Goal: Task Accomplishment & Management: Manage account settings

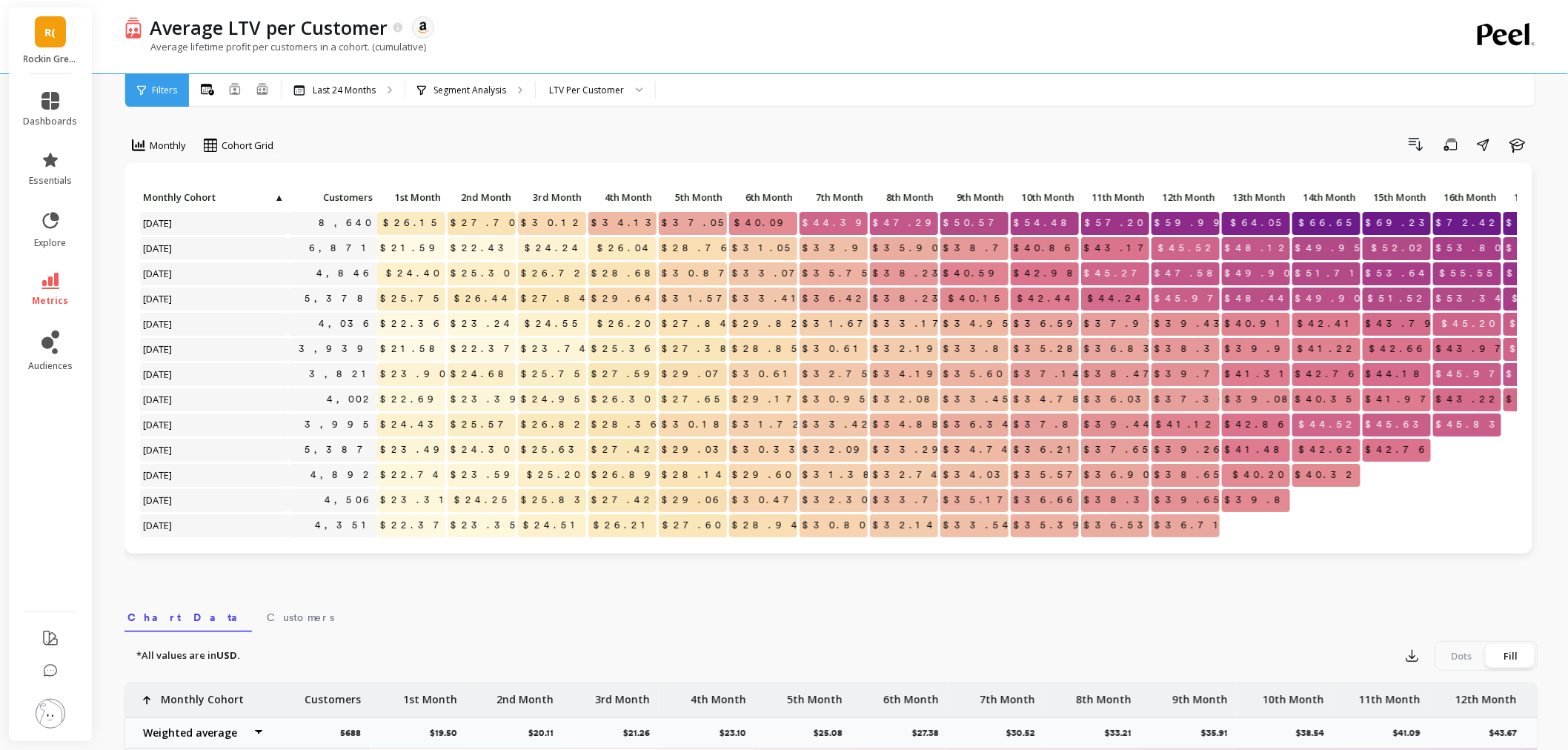
click at [55, 720] on img at bounding box center [50, 714] width 30 height 30
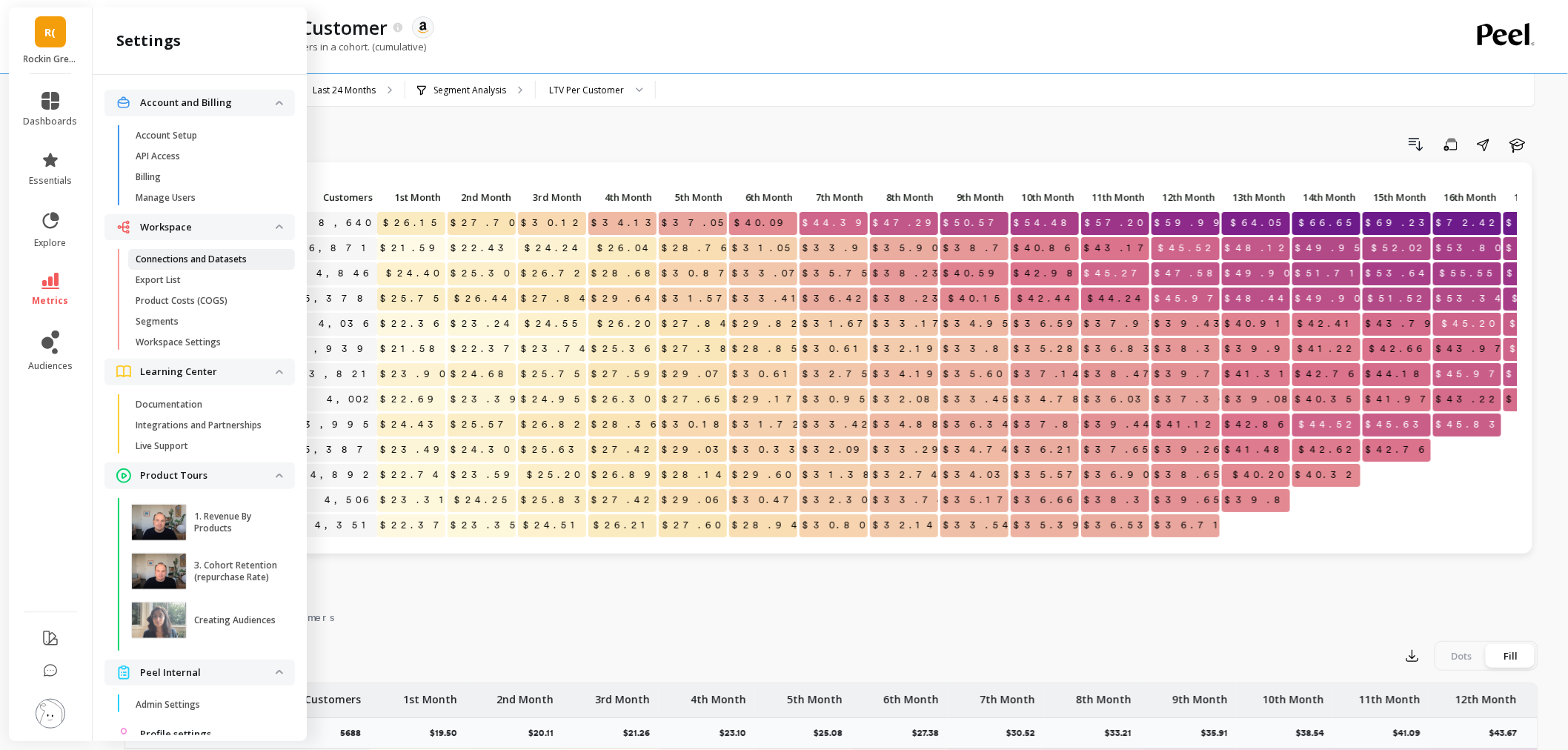
click at [194, 254] on p "Connections and Datasets" at bounding box center [191, 259] width 111 height 11
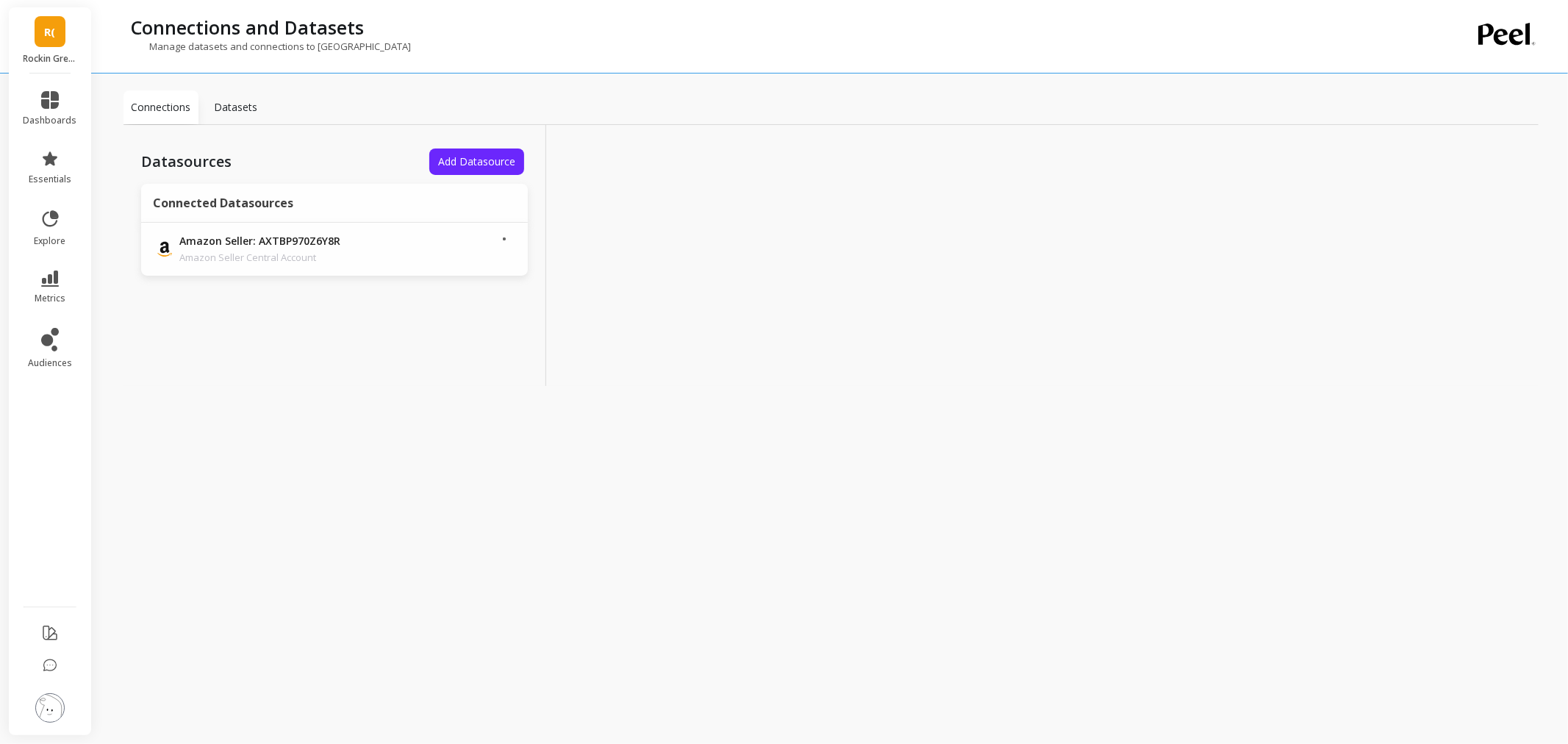
click at [49, 20] on link "R(" at bounding box center [50, 31] width 31 height 31
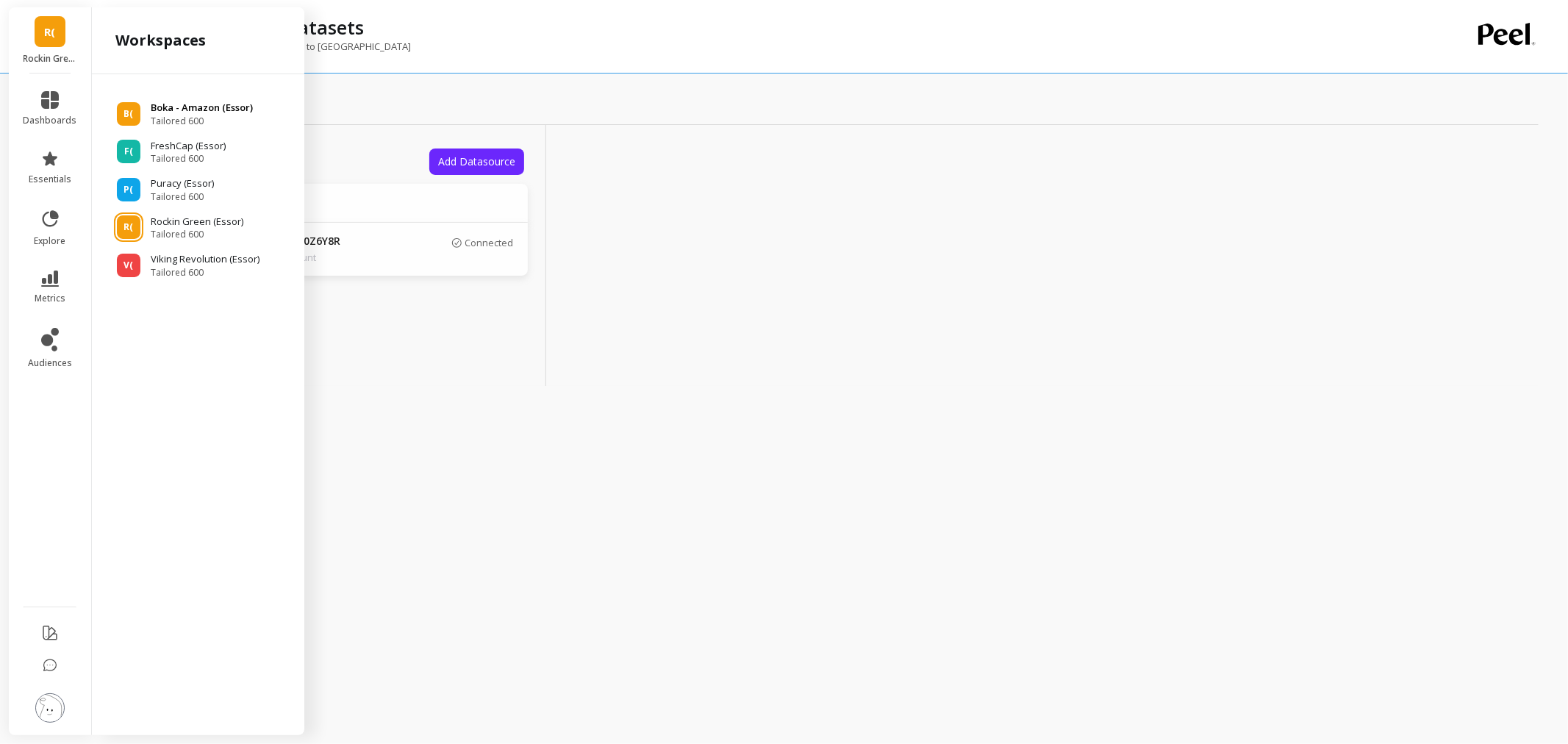
click at [185, 121] on span "Tailored 600" at bounding box center [202, 121] width 102 height 11
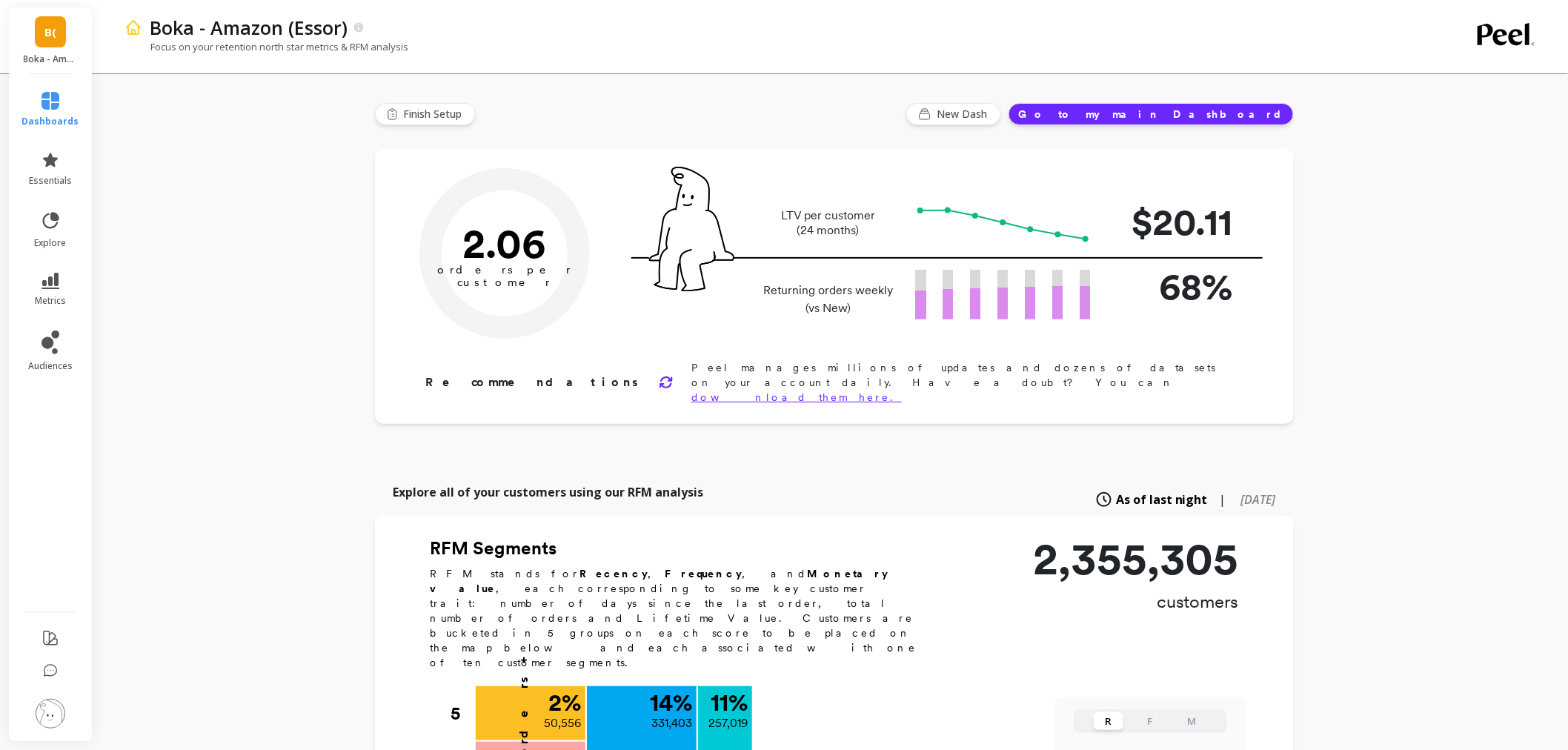
click at [53, 716] on img at bounding box center [50, 714] width 30 height 30
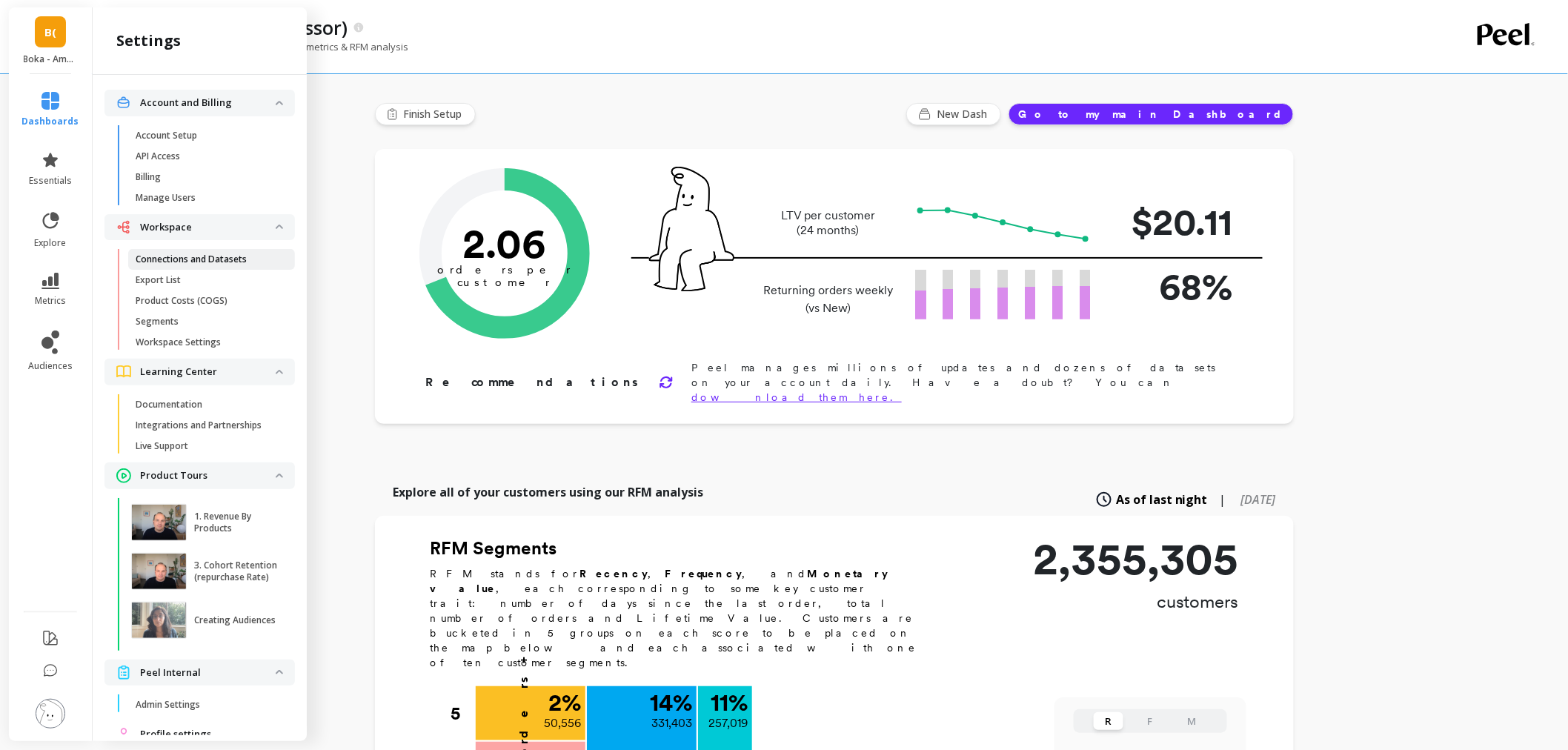
click at [239, 264] on p "Connections and Datasets" at bounding box center [191, 259] width 111 height 11
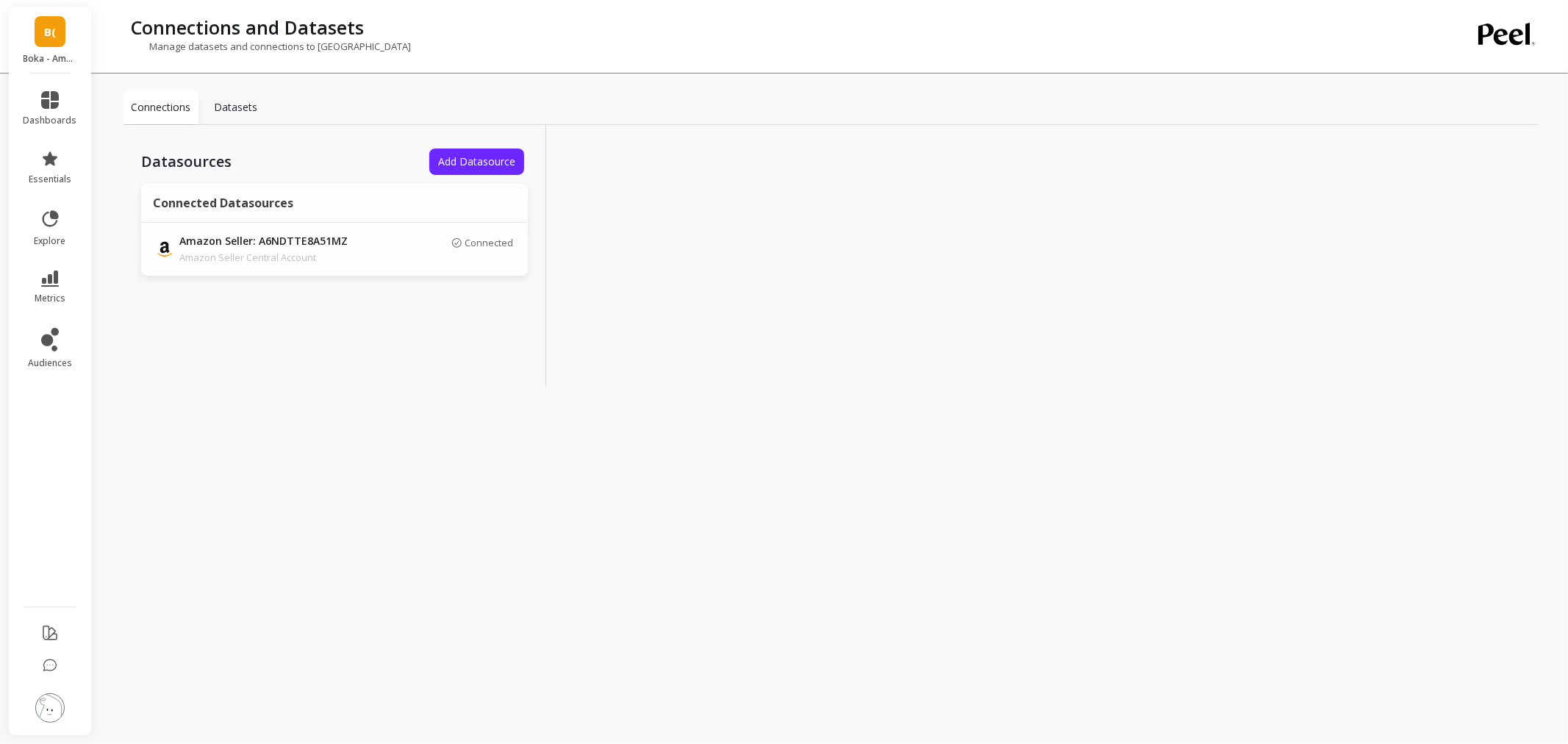
click at [38, 45] on link "B(" at bounding box center [50, 31] width 31 height 31
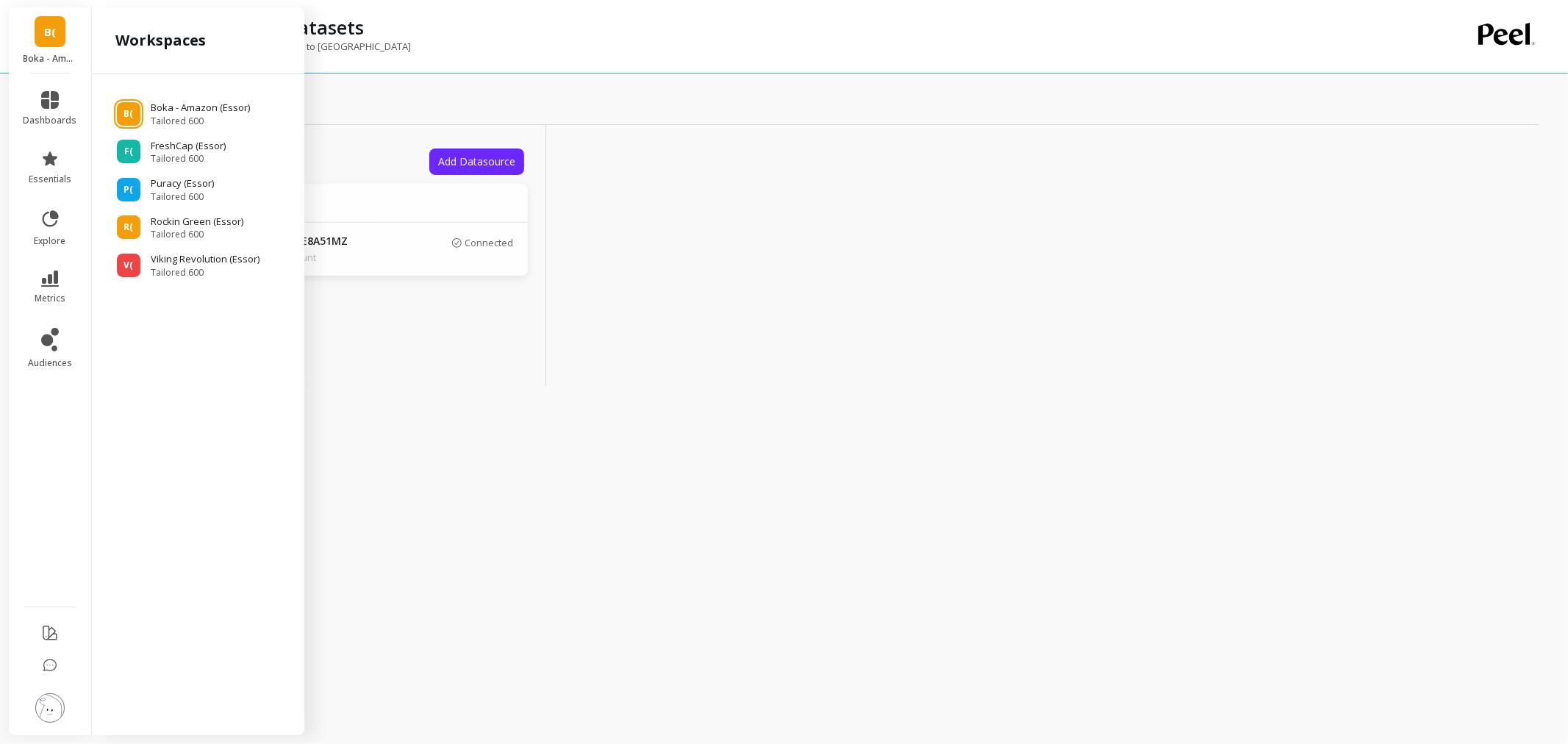
click at [346, 355] on div "Datasources Add Datasource Connected Datasources Amazon Seller: A6NDTTE8A51MZ A…" at bounding box center [334, 255] width 423 height 261
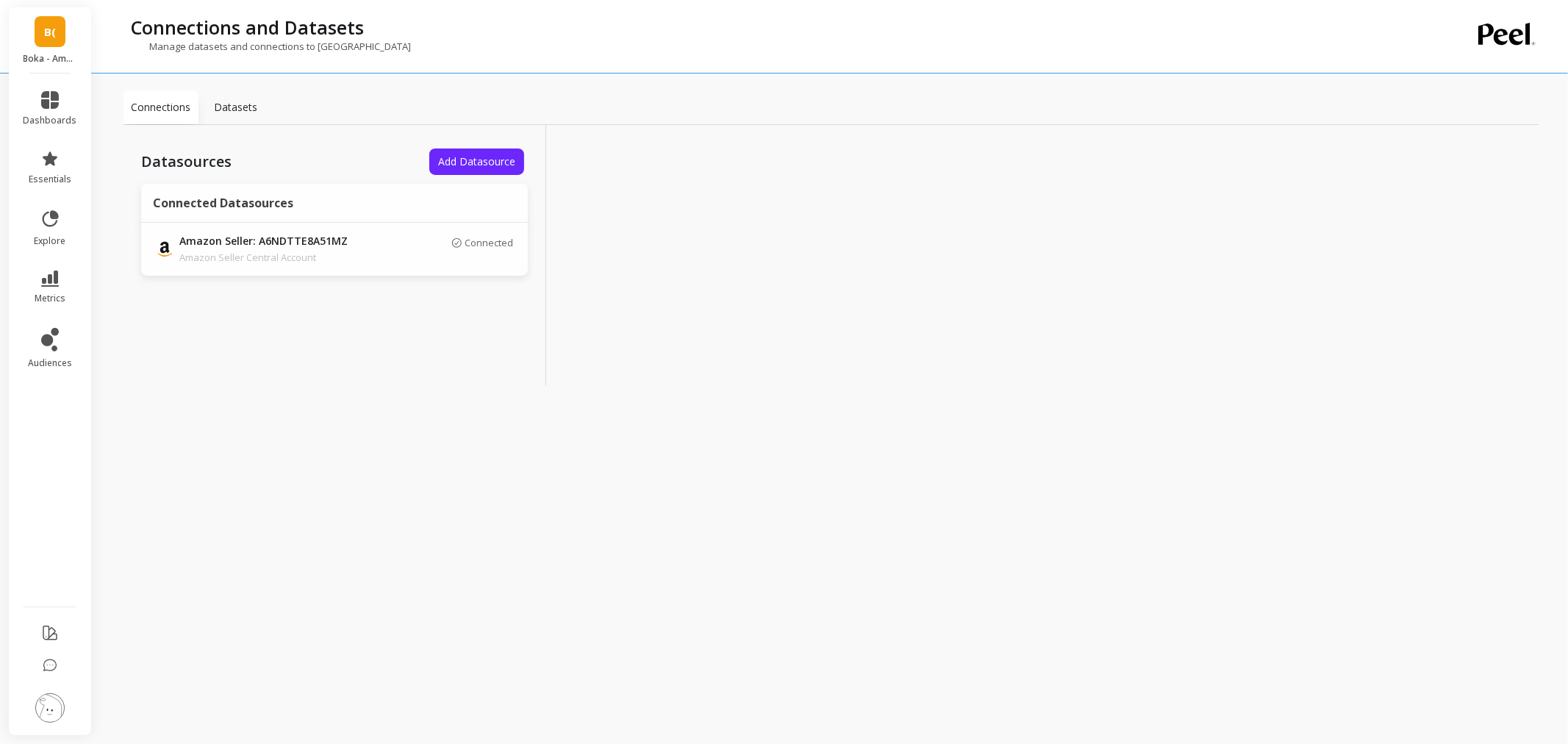
click at [53, 719] on img at bounding box center [50, 708] width 30 height 30
click at [389, 305] on div "Datasources Add Datasource Connected Datasources Amazon Seller: A6NDTTE8A51MZ A…" at bounding box center [334, 255] width 423 height 261
click at [497, 165] on span "Add Datasource" at bounding box center [477, 162] width 77 height 14
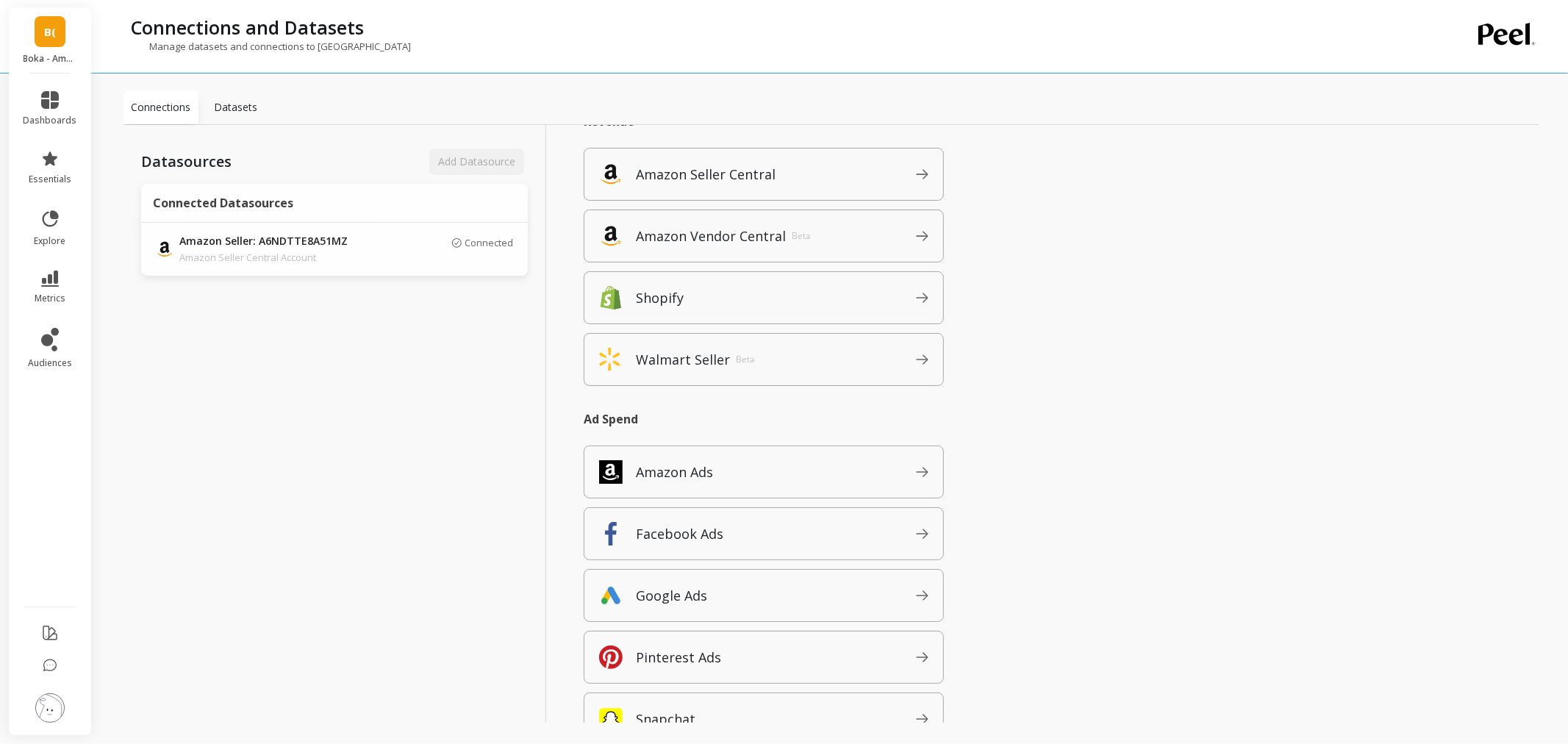
scroll to position [163, 0]
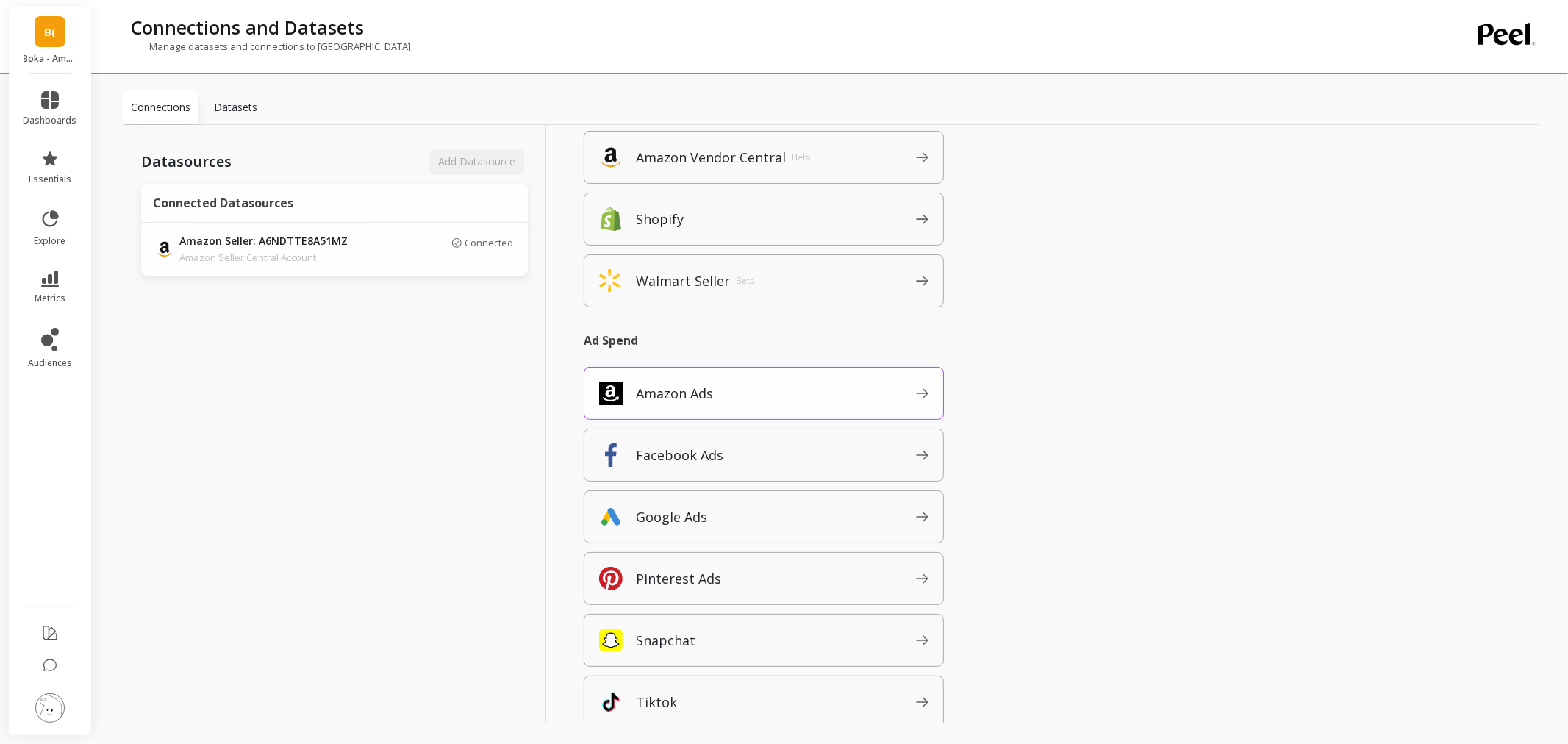
click at [647, 382] on span "Amazon Ads" at bounding box center [775, 393] width 280 height 24
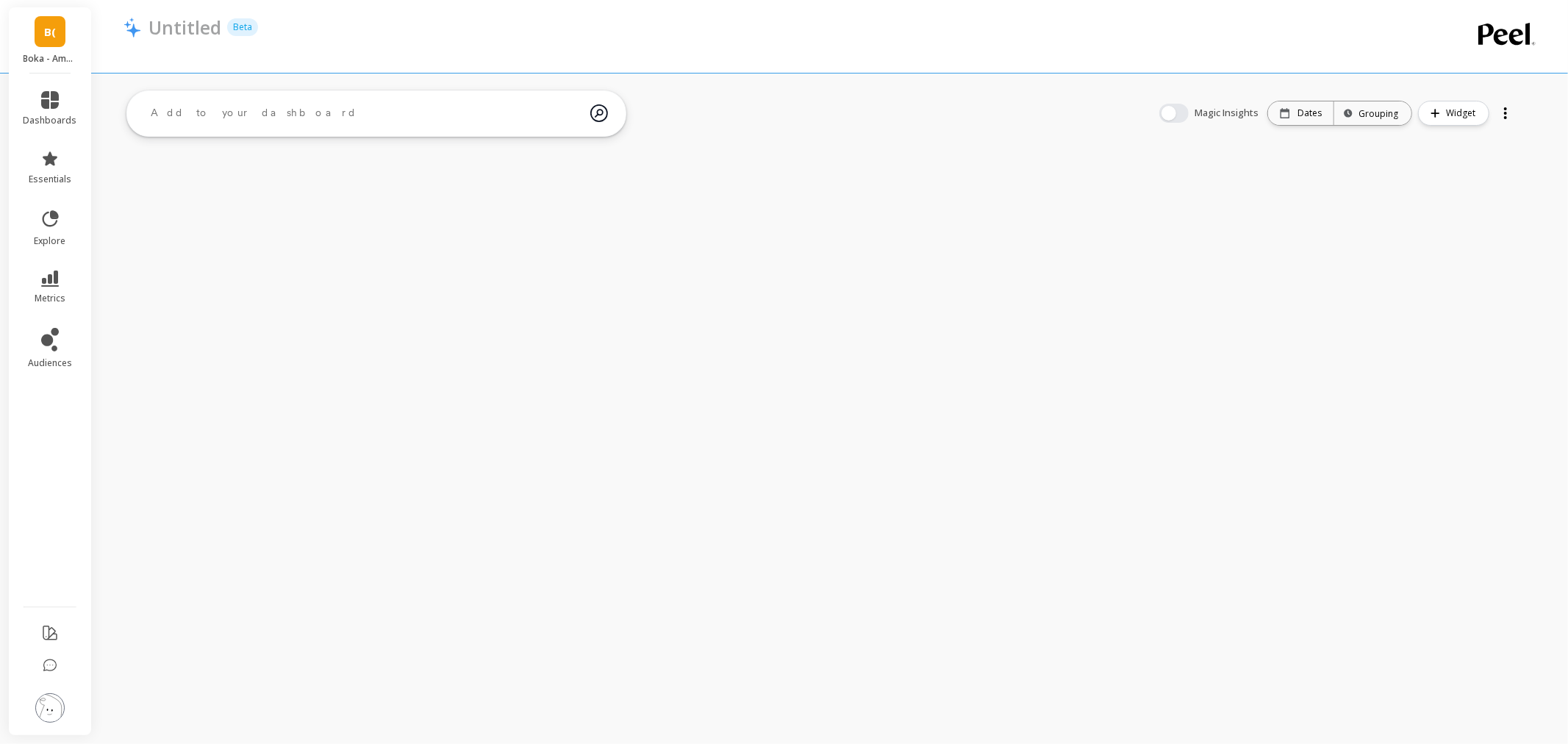
click at [49, 708] on img at bounding box center [50, 708] width 30 height 30
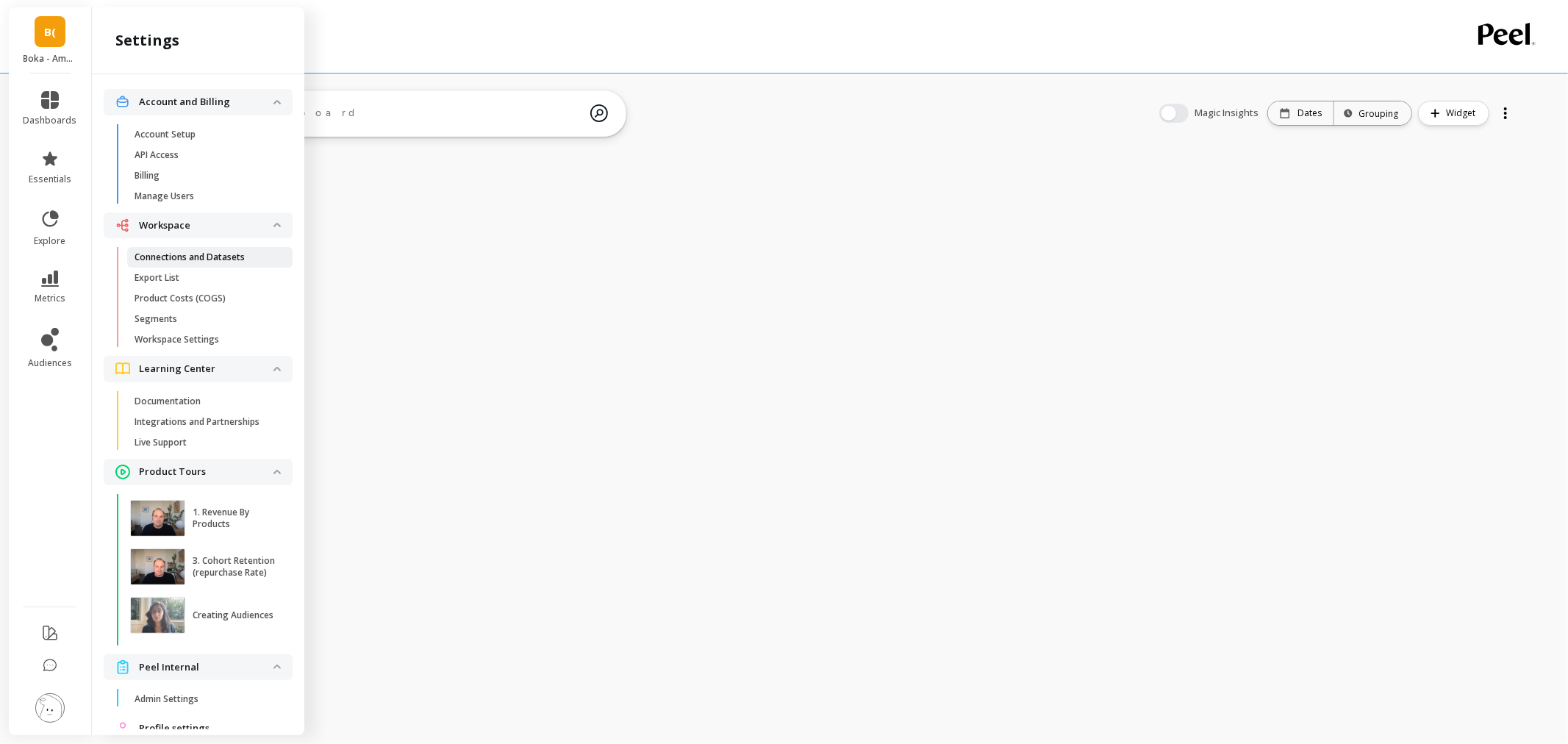
click at [240, 258] on p "Connections and Datasets" at bounding box center [189, 257] width 110 height 11
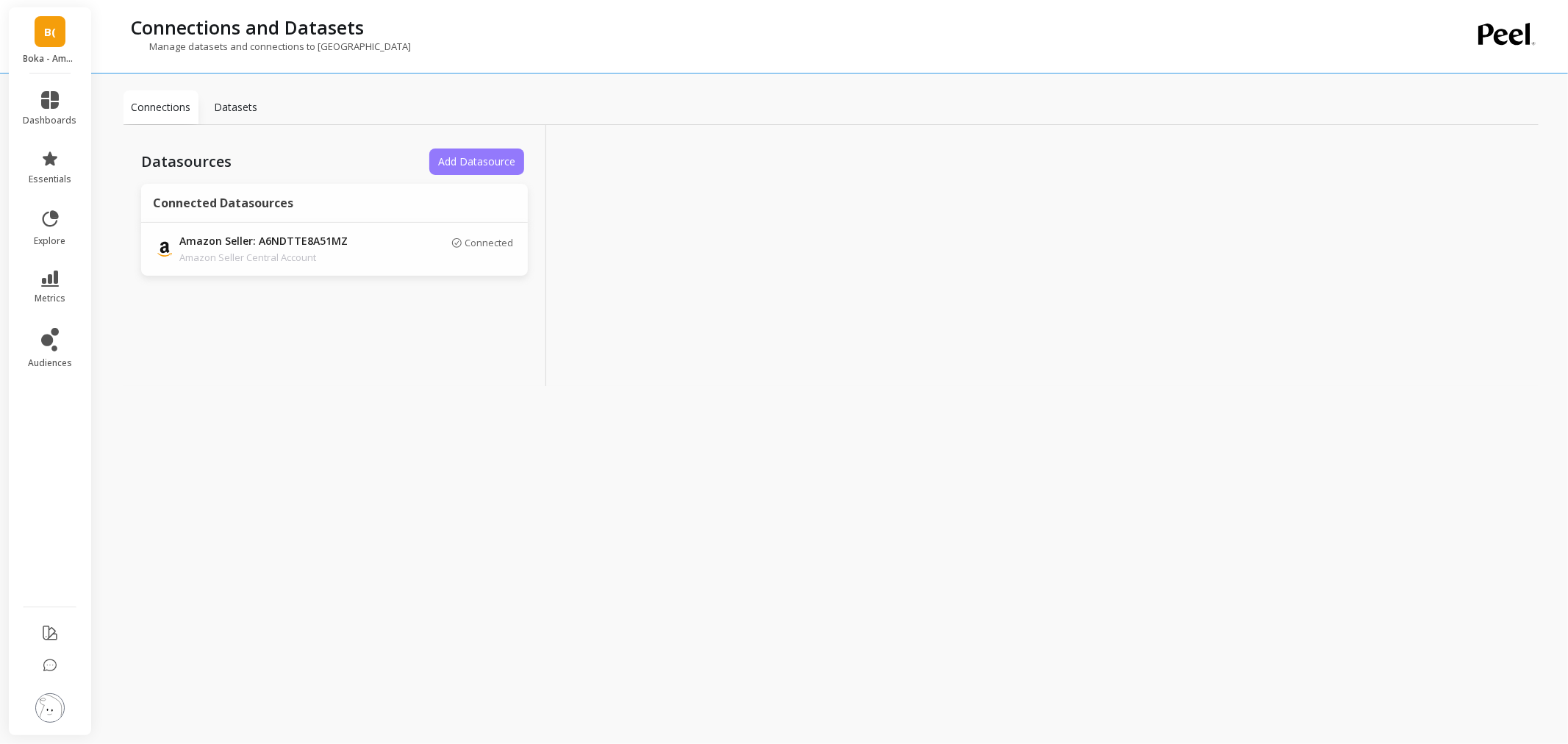
click at [468, 157] on span "Add Datasource" at bounding box center [477, 162] width 77 height 14
